Goal: Information Seeking & Learning: Learn about a topic

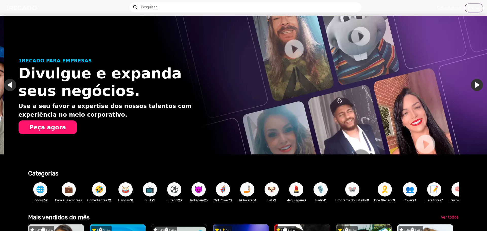
click at [55, 126] on button "Peça agora" at bounding box center [48, 127] width 58 height 14
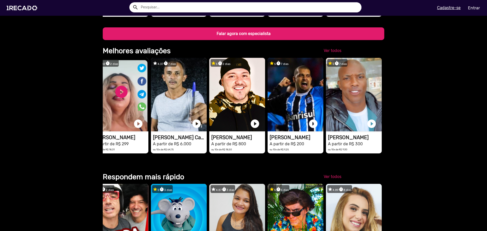
scroll to position [386, 0]
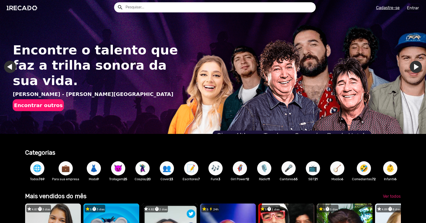
click at [180, 7] on input "text" at bounding box center [219, 7] width 194 height 10
type input "obina"
click at [115, 3] on button "search" at bounding box center [119, 7] width 9 height 9
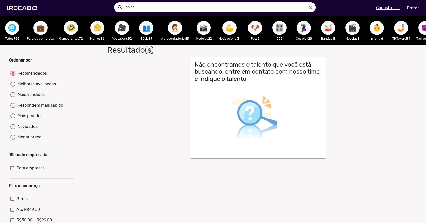
drag, startPoint x: 184, startPoint y: 7, endPoint x: 181, endPoint y: 7, distance: 2.8
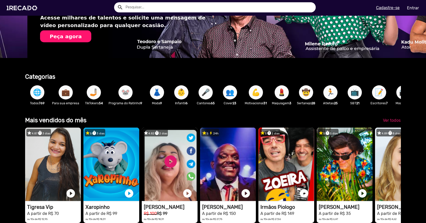
scroll to position [0, 844]
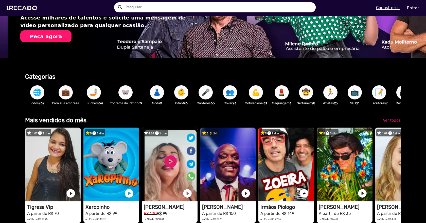
click at [37, 91] on span "🌐" at bounding box center [37, 92] width 9 height 14
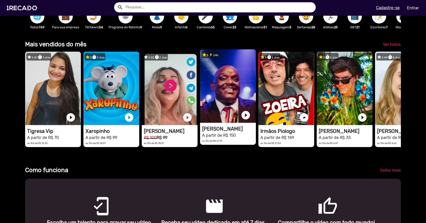
scroll to position [0, 1266]
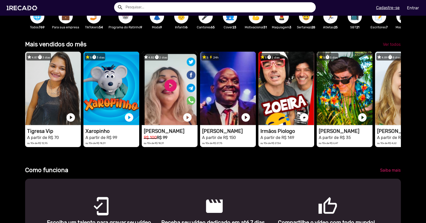
click at [383, 47] on span "Ver todos" at bounding box center [392, 44] width 18 height 5
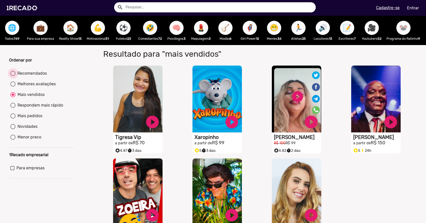
click at [14, 76] on div at bounding box center [12, 73] width 5 height 5
click at [13, 76] on input "Recomendados" at bounding box center [13, 76] width 0 height 0
radio input "true"
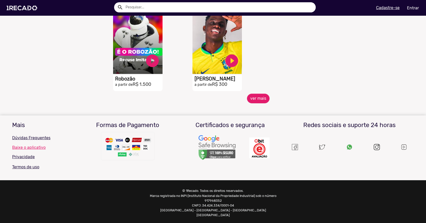
scroll to position [233, 0]
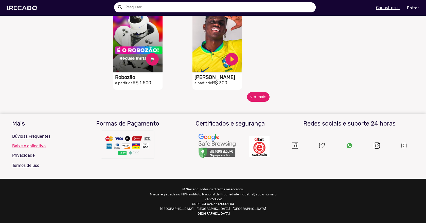
click at [255, 101] on button "ver mais" at bounding box center [258, 97] width 23 height 10
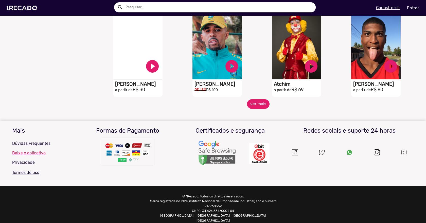
scroll to position [410, 0]
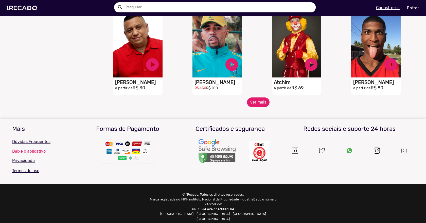
click at [255, 107] on button "ver mais" at bounding box center [258, 103] width 23 height 10
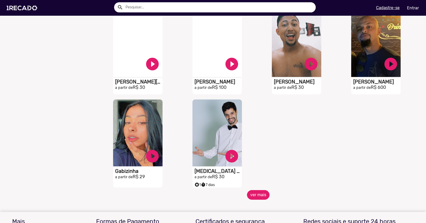
scroll to position [588, 0]
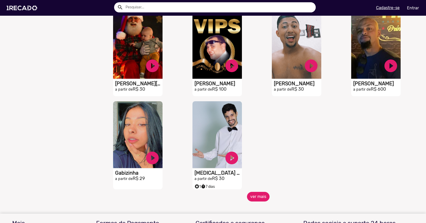
click at [260, 196] on button "ver mais" at bounding box center [258, 197] width 23 height 10
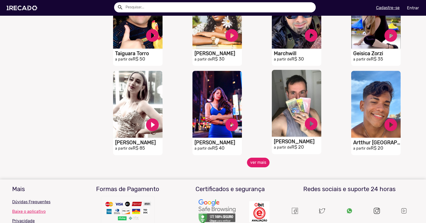
scroll to position [816, 0]
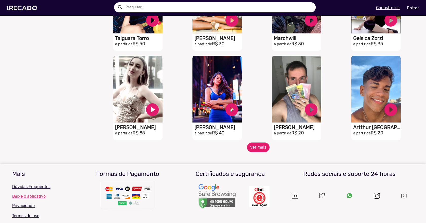
click at [261, 157] on mat-sidenav-content "🌐 Todos 769 💼 Para sua empresa 🏠 Reality Show 13 💪 Motivacional 31 ⚽ Futebol 23…" at bounding box center [213, 111] width 426 height 223
click at [259, 150] on button "ver mais" at bounding box center [258, 148] width 23 height 10
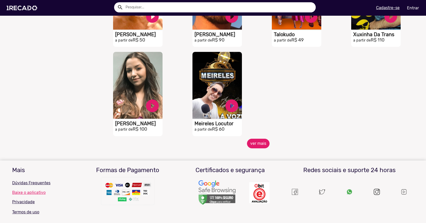
scroll to position [1095, 0]
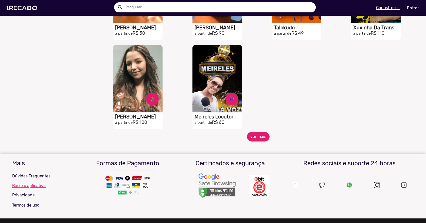
click at [252, 142] on button "ver mais" at bounding box center [258, 137] width 23 height 10
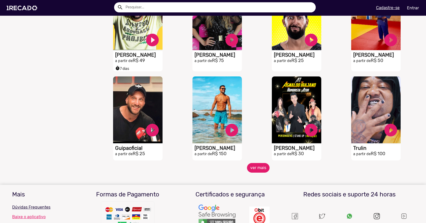
scroll to position [1247, 0]
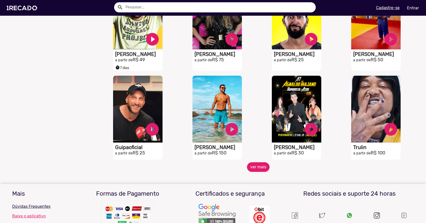
click at [257, 169] on button "ver mais" at bounding box center [258, 167] width 23 height 10
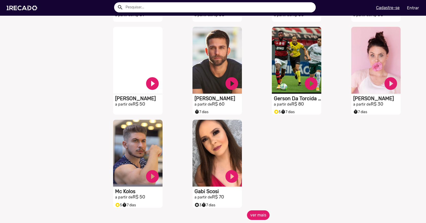
scroll to position [1475, 0]
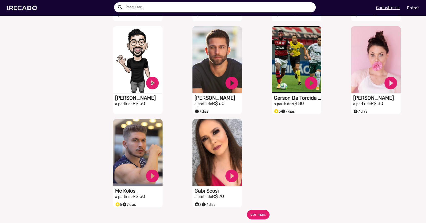
click at [258, 216] on button "ver mais" at bounding box center [258, 215] width 23 height 10
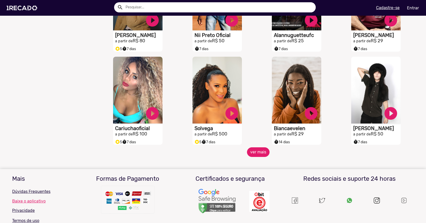
scroll to position [1728, 0]
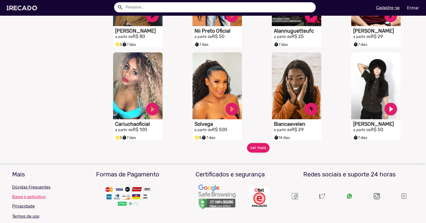
click at [253, 151] on button "ver mais" at bounding box center [258, 148] width 23 height 10
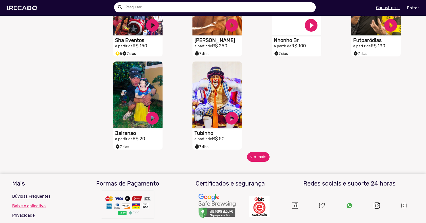
scroll to position [2007, 0]
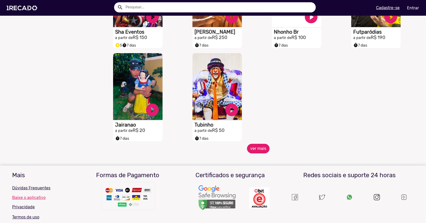
click at [258, 154] on button "ver mais" at bounding box center [258, 149] width 23 height 10
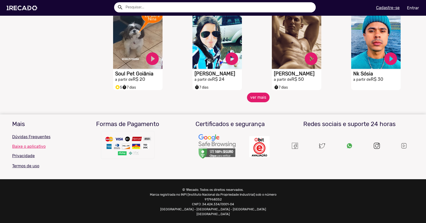
scroll to position [2246, 0]
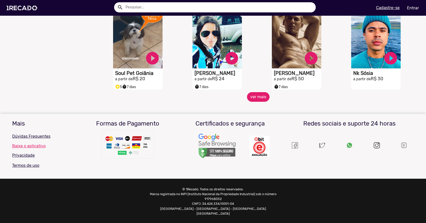
click at [261, 98] on button "ver mais" at bounding box center [258, 97] width 23 height 10
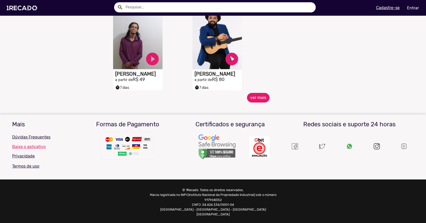
scroll to position [2525, 0]
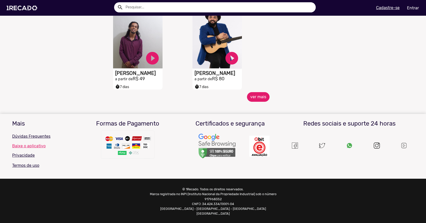
click at [260, 98] on button "ver mais" at bounding box center [258, 97] width 23 height 10
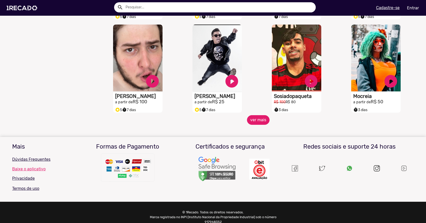
scroll to position [2712, 0]
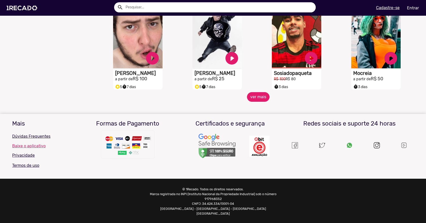
click at [260, 98] on button "ver mais" at bounding box center [258, 97] width 23 height 10
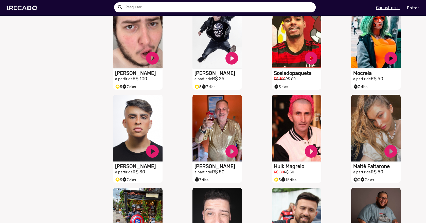
drag, startPoint x: 260, startPoint y: 98, endPoint x: 260, endPoint y: 110, distance: 11.4
click at [260, 110] on div "S1RECADO vídeos dedicados para fãs e empresas play_circle_filled Hulk Magrelo R…" at bounding box center [297, 138] width 79 height 93
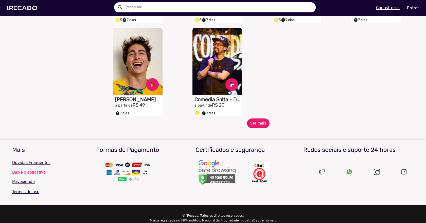
scroll to position [2965, 0]
click at [255, 118] on div "S1RECADO vídeos dedicados para fãs e empresas play_circle_filled Comédia Solta …" at bounding box center [218, 71] width 79 height 93
click at [259, 127] on button "ver mais" at bounding box center [258, 123] width 23 height 10
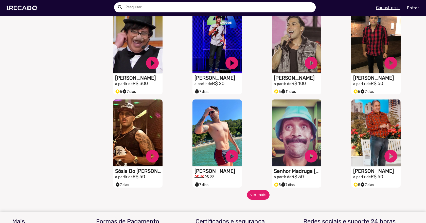
scroll to position [3092, 0]
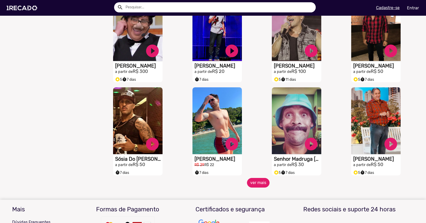
click at [256, 187] on button "ver mais" at bounding box center [258, 183] width 23 height 10
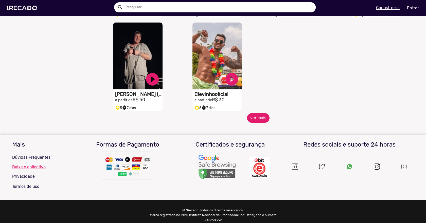
scroll to position [3458, 0]
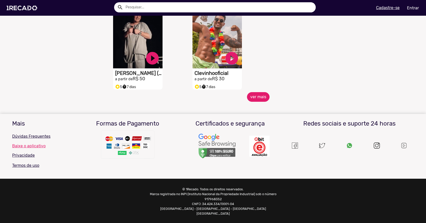
click at [253, 100] on button "ver mais" at bounding box center [258, 97] width 23 height 10
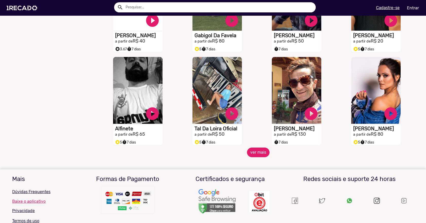
scroll to position [3610, 0]
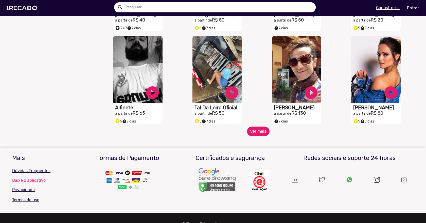
click at [255, 136] on button "ver mais" at bounding box center [258, 132] width 23 height 10
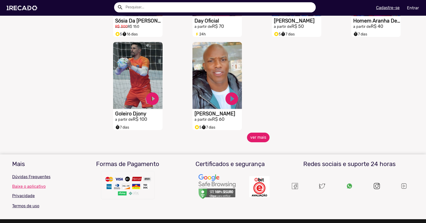
scroll to position [3889, 0]
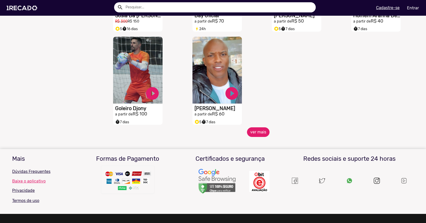
click at [254, 134] on button "ver mais" at bounding box center [258, 133] width 23 height 10
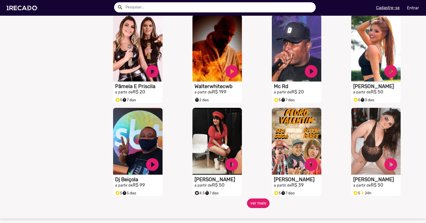
scroll to position [4066, 0]
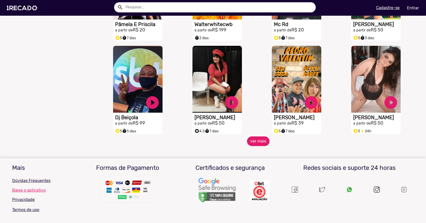
click at [255, 146] on button "ver mais" at bounding box center [258, 142] width 23 height 10
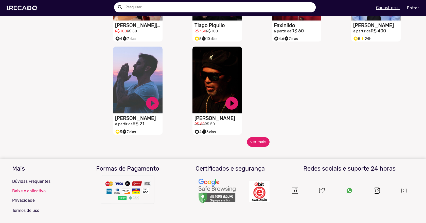
scroll to position [4390, 0]
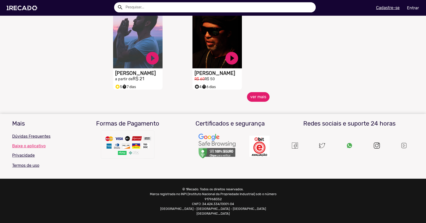
click at [256, 99] on button "ver mais" at bounding box center [258, 97] width 23 height 10
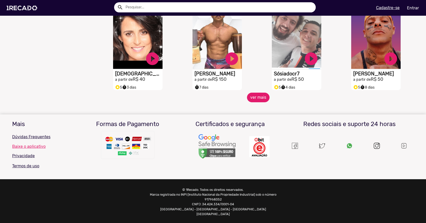
scroll to position [4577, 0]
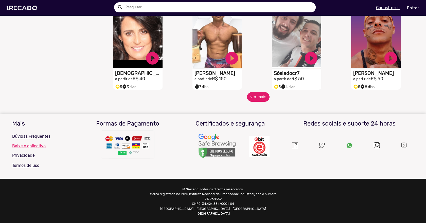
click at [256, 98] on button "ver mais" at bounding box center [258, 97] width 23 height 10
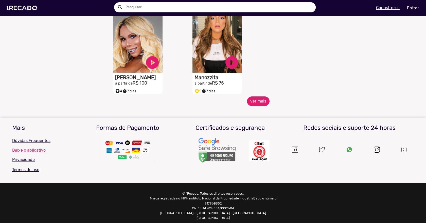
scroll to position [4856, 0]
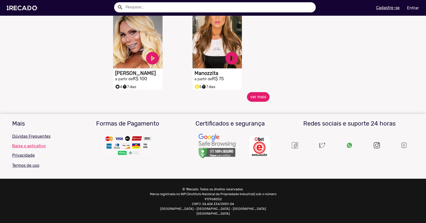
click at [255, 98] on button "ver mais" at bounding box center [258, 97] width 23 height 10
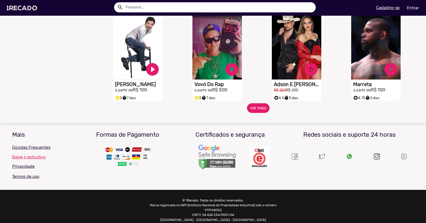
scroll to position [5034, 0]
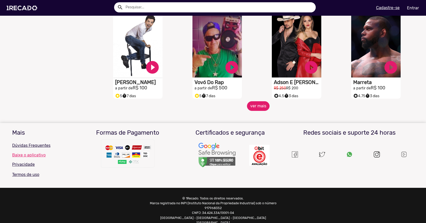
click at [257, 107] on button "ver mais" at bounding box center [258, 106] width 23 height 10
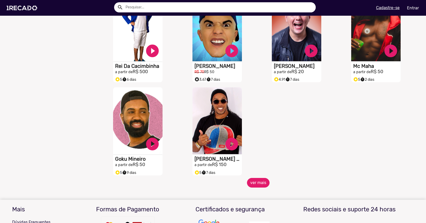
scroll to position [5287, 0]
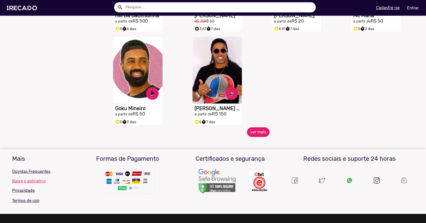
click at [253, 137] on button "ver mais" at bounding box center [258, 133] width 23 height 10
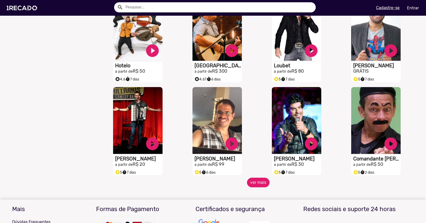
scroll to position [5465, 0]
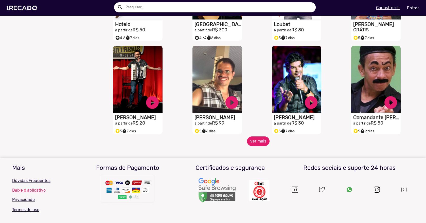
click at [254, 142] on button "ver mais" at bounding box center [258, 142] width 23 height 10
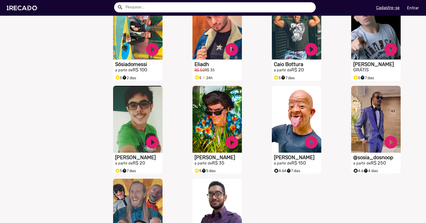
scroll to position [5617, 0]
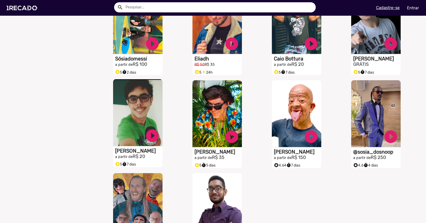
click at [133, 139] on video "S1RECADO vídeos dedicados para fãs e empresas" at bounding box center [137, 112] width 49 height 67
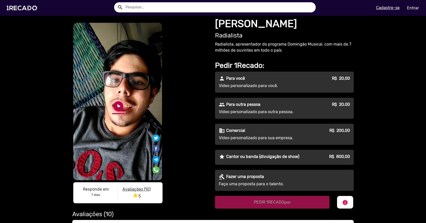
click at [118, 103] on link "play_circle_filled" at bounding box center [118, 106] width 12 height 12
click at [116, 107] on link "pause_circle" at bounding box center [118, 106] width 12 height 12
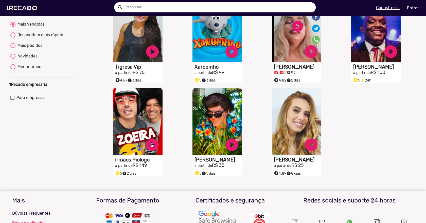
scroll to position [46, 0]
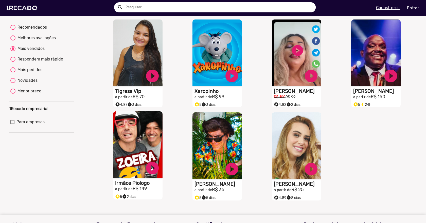
click at [137, 154] on video "S1RECADO vídeos dedicados para fãs e empresas" at bounding box center [137, 145] width 49 height 67
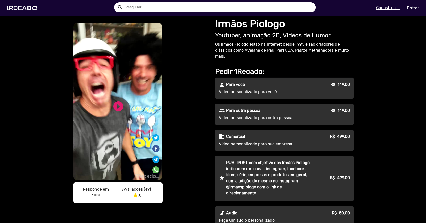
click at [123, 95] on video "S1RECADO vídeos dedicados para fãs e empresas" at bounding box center [117, 102] width 89 height 158
click at [115, 107] on link "play_circle_filled" at bounding box center [118, 106] width 12 height 12
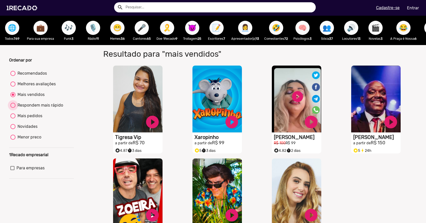
click at [43, 109] on div "Respondem mais rápido" at bounding box center [39, 105] width 48 height 6
click at [13, 108] on input "Respondem mais rápido" at bounding box center [13, 108] width 0 height 0
radio input "true"
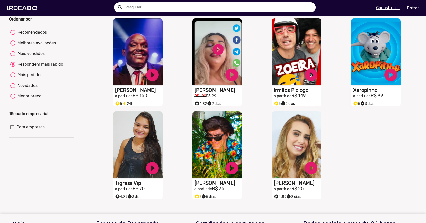
scroll to position [25, 0]
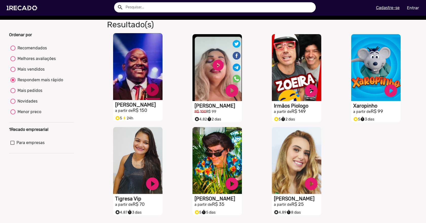
click at [149, 91] on link "play_circle_filled" at bounding box center [152, 89] width 15 height 15
click at [31, 94] on div "Mais pedidos" at bounding box center [28, 91] width 27 height 6
click at [13, 94] on input "Mais pedidos" at bounding box center [13, 93] width 0 height 0
radio input "true"
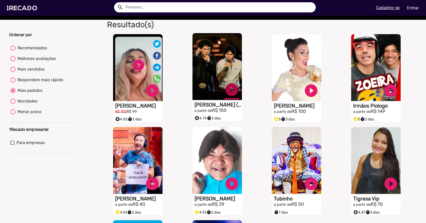
click at [229, 88] on link "play_circle_filled" at bounding box center [231, 89] width 15 height 15
click at [226, 90] on link "pause_circle" at bounding box center [231, 89] width 15 height 15
click at [35, 104] on div "Novidades" at bounding box center [26, 101] width 22 height 6
click at [13, 104] on input "Novidades" at bounding box center [13, 104] width 0 height 0
radio input "true"
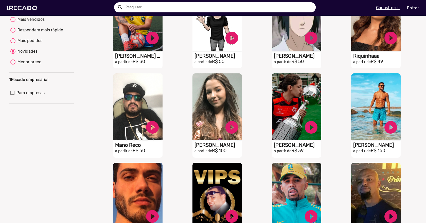
scroll to position [76, 0]
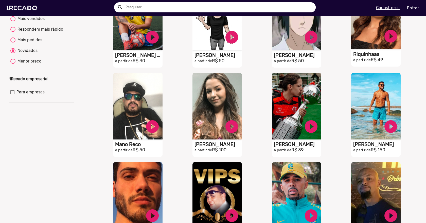
click at [364, 37] on video "S1RECADO vídeos dedicados para fãs e empresas" at bounding box center [375, 16] width 49 height 67
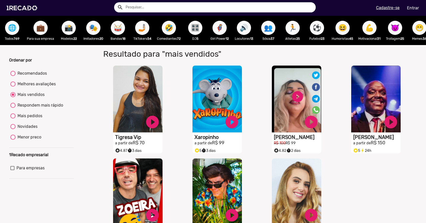
click at [26, 130] on div "Novidades" at bounding box center [26, 127] width 22 height 6
click at [13, 130] on input "Novidades" at bounding box center [13, 129] width 0 height 0
radio input "true"
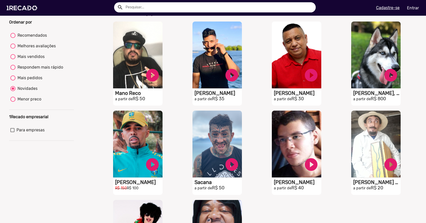
scroll to position [76, 0]
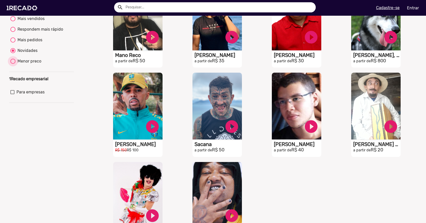
click at [32, 64] on div "Menor preco" at bounding box center [28, 61] width 26 height 6
click at [13, 64] on input "Menor preco" at bounding box center [13, 64] width 0 height 0
radio input "true"
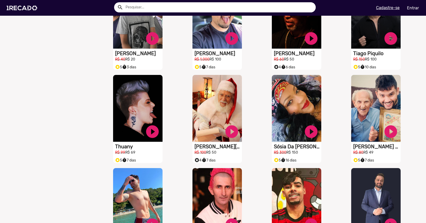
scroll to position [330, 0]
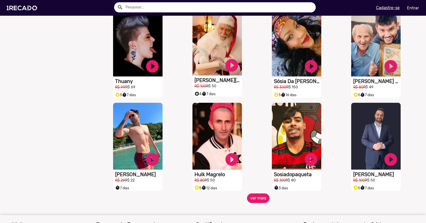
click at [199, 39] on video "S1RECADO vídeos dedicados para fãs e empresas" at bounding box center [216, 42] width 49 height 67
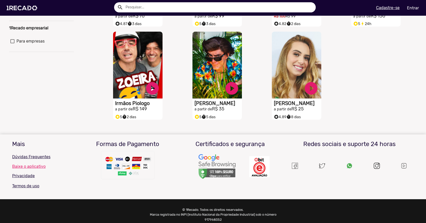
scroll to position [148, 0]
